Goal: Task Accomplishment & Management: Use online tool/utility

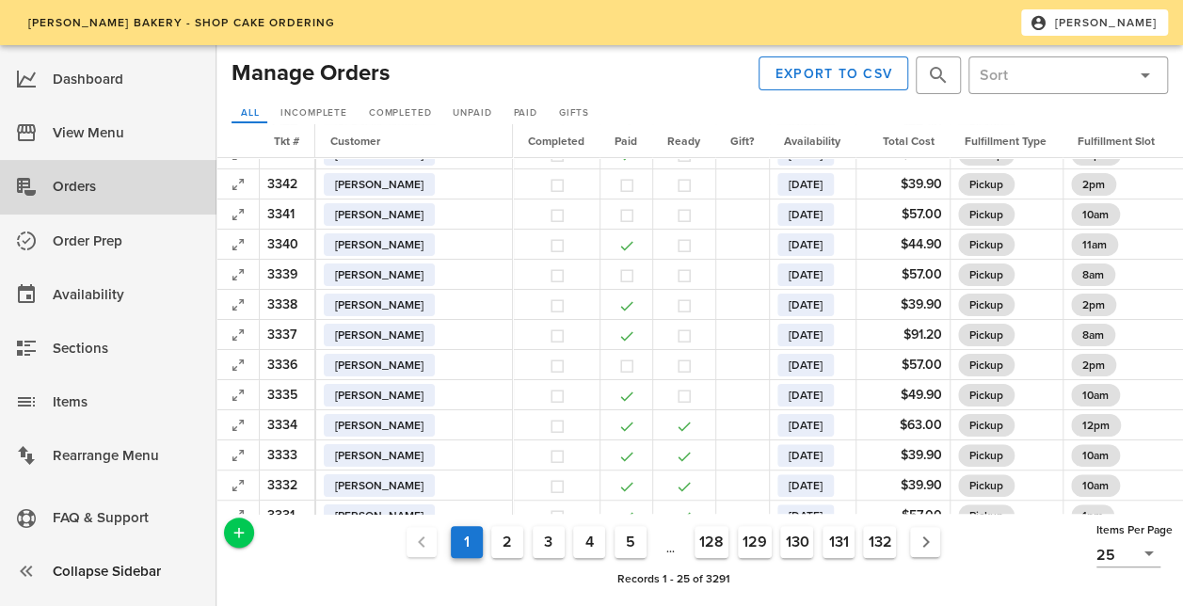
scroll to position [29, 0]
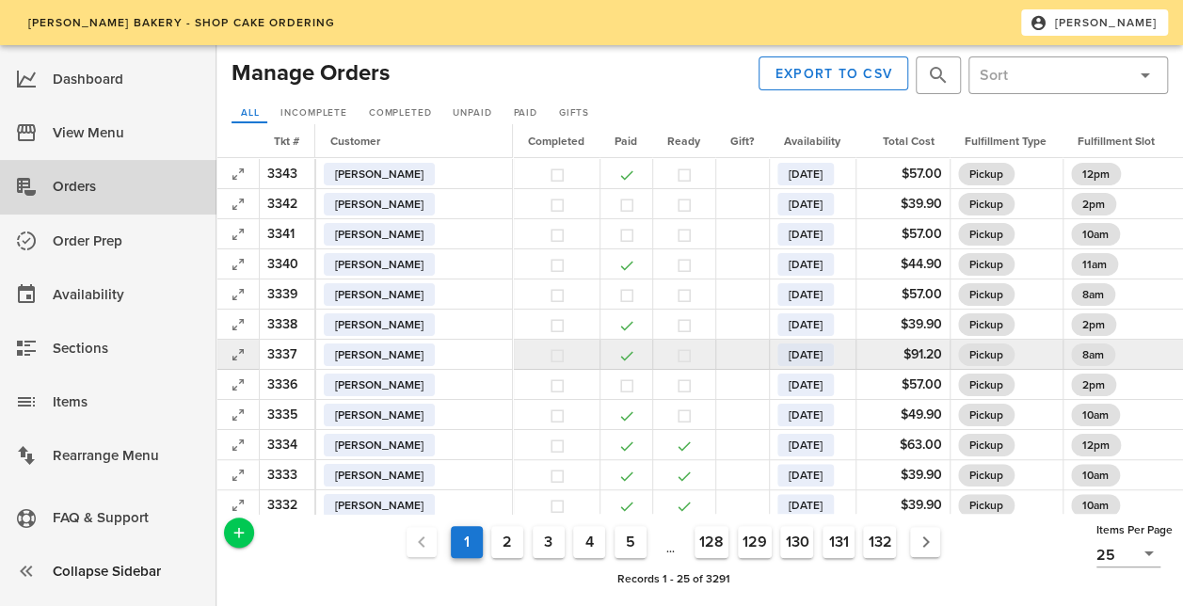
click at [789, 352] on span "[DATE]" at bounding box center [806, 354] width 34 height 23
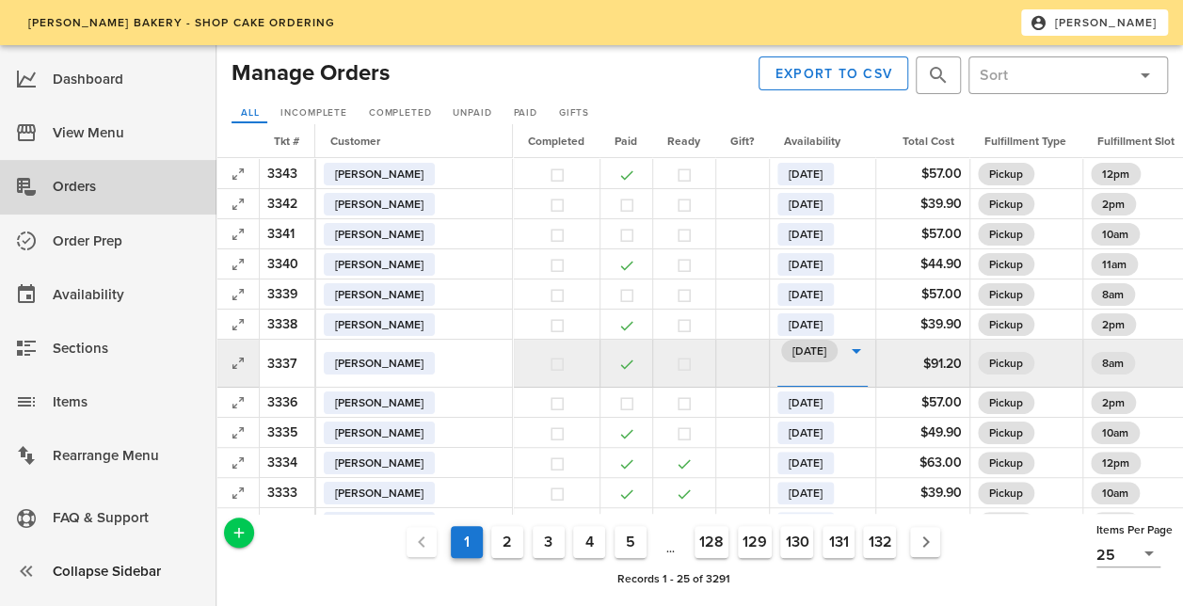
click at [820, 353] on link "[DATE]" at bounding box center [809, 351] width 56 height 23
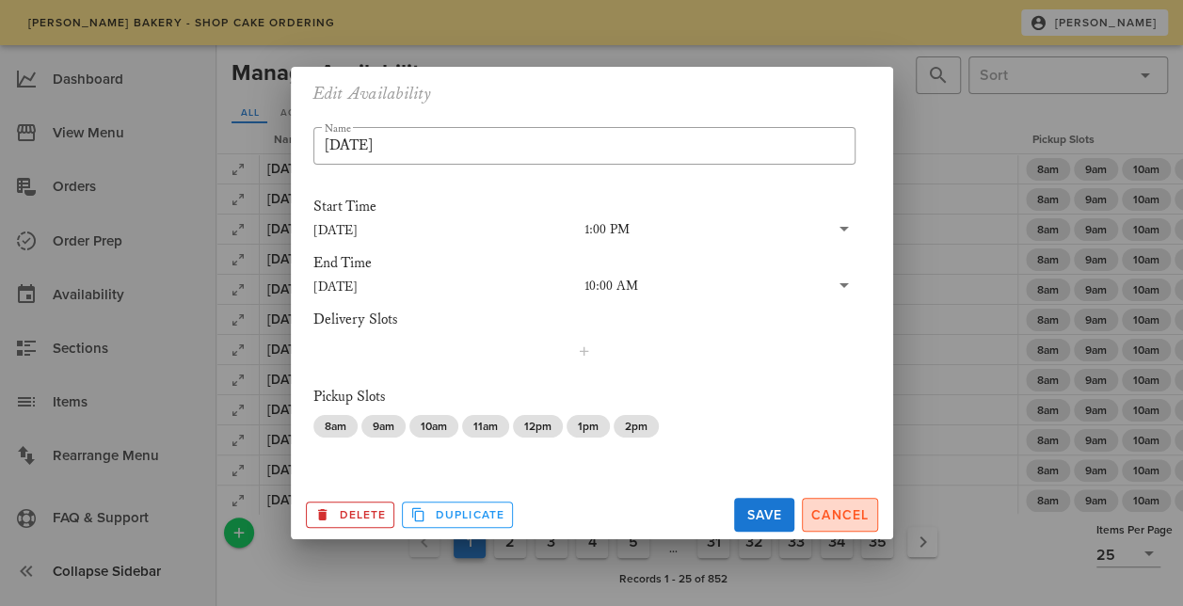
click at [859, 512] on span "Cancel" at bounding box center [839, 515] width 59 height 16
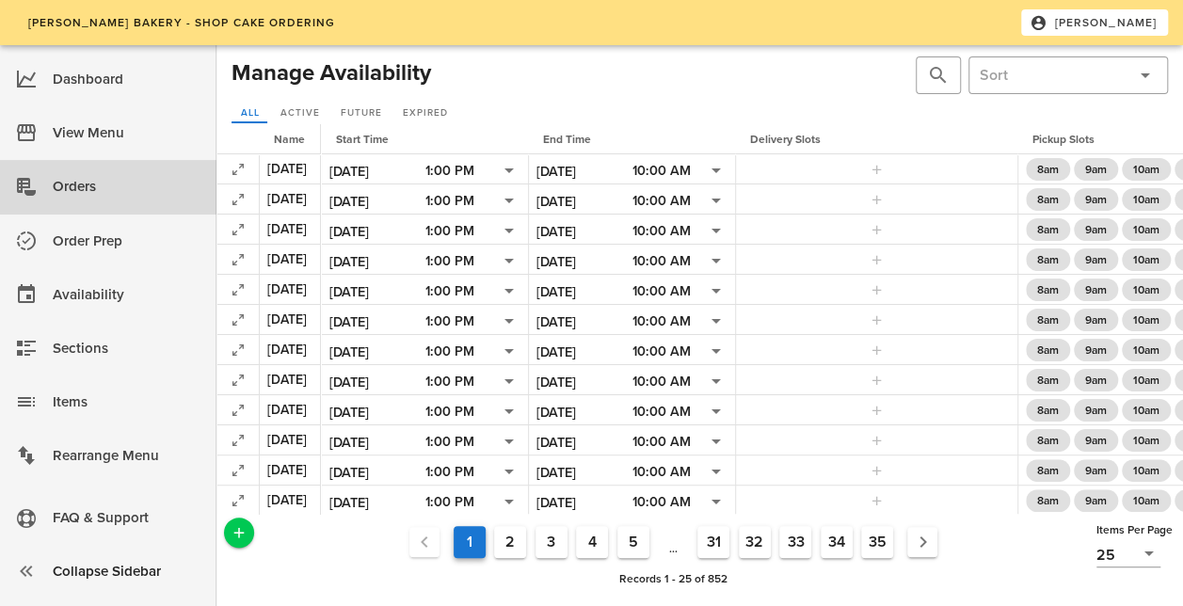
click at [103, 190] on div "Orders" at bounding box center [127, 186] width 149 height 31
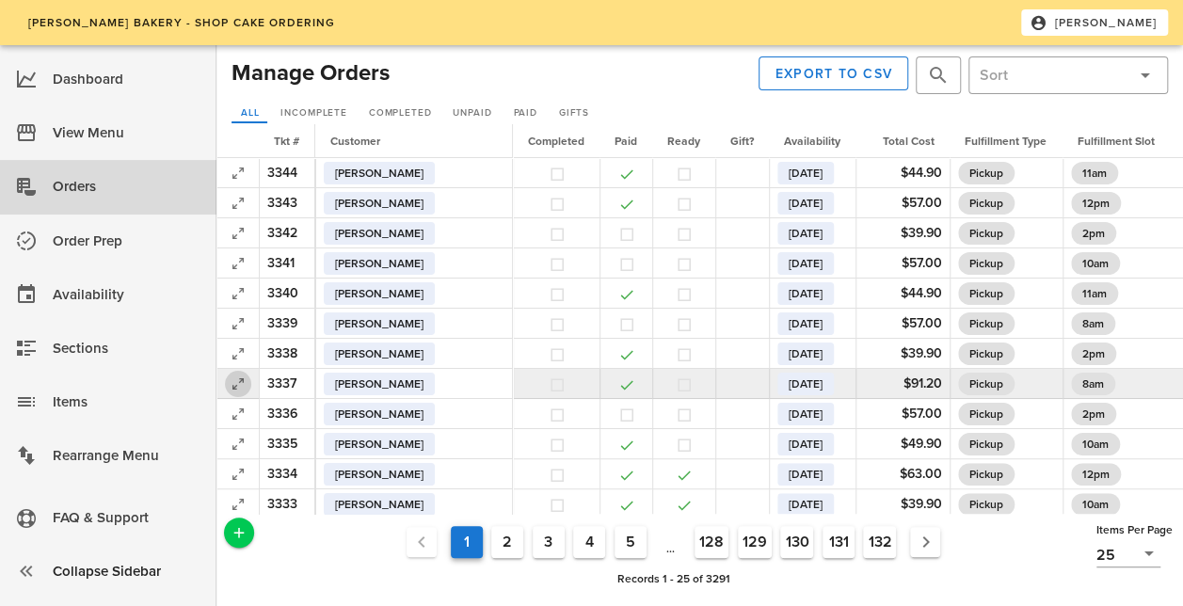
click at [233, 390] on icon "button" at bounding box center [238, 384] width 23 height 23
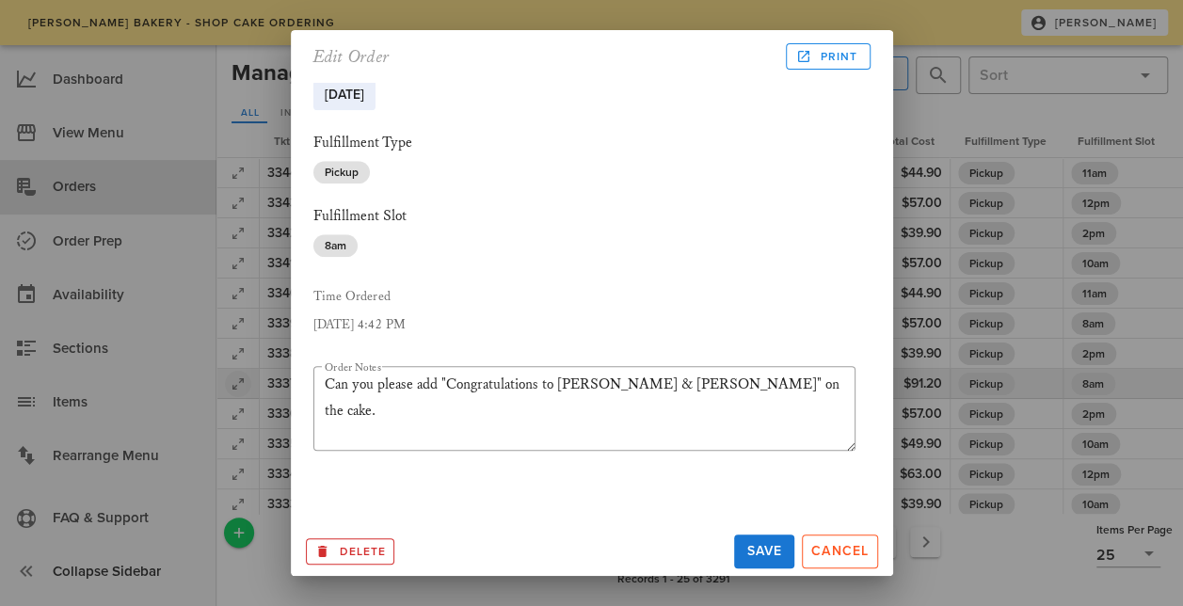
scroll to position [498, 0]
click at [843, 57] on span "Print" at bounding box center [828, 56] width 58 height 17
